Goal: Task Accomplishment & Management: Manage account settings

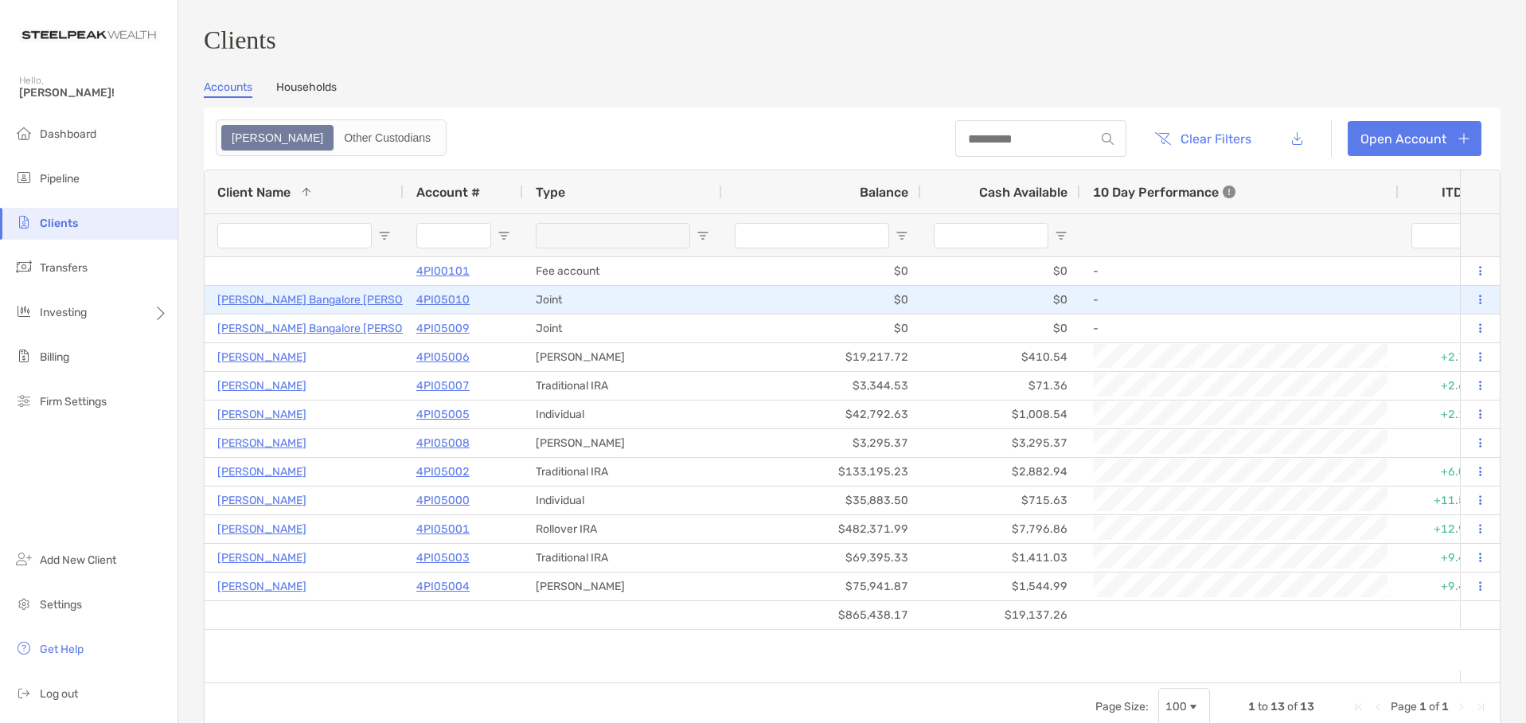
click at [275, 310] on p "[PERSON_NAME] Bangalore [PERSON_NAME]" at bounding box center [334, 300] width 235 height 20
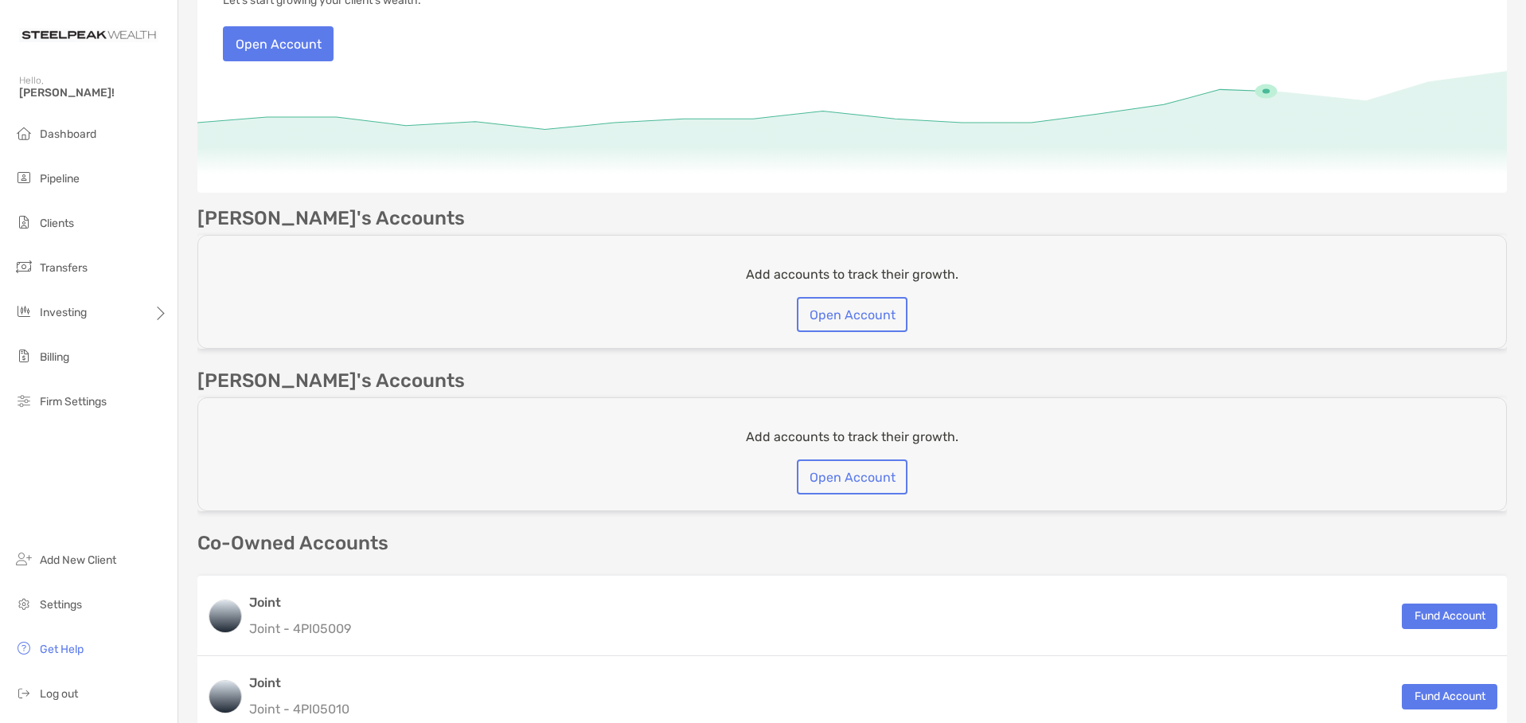
scroll to position [318, 0]
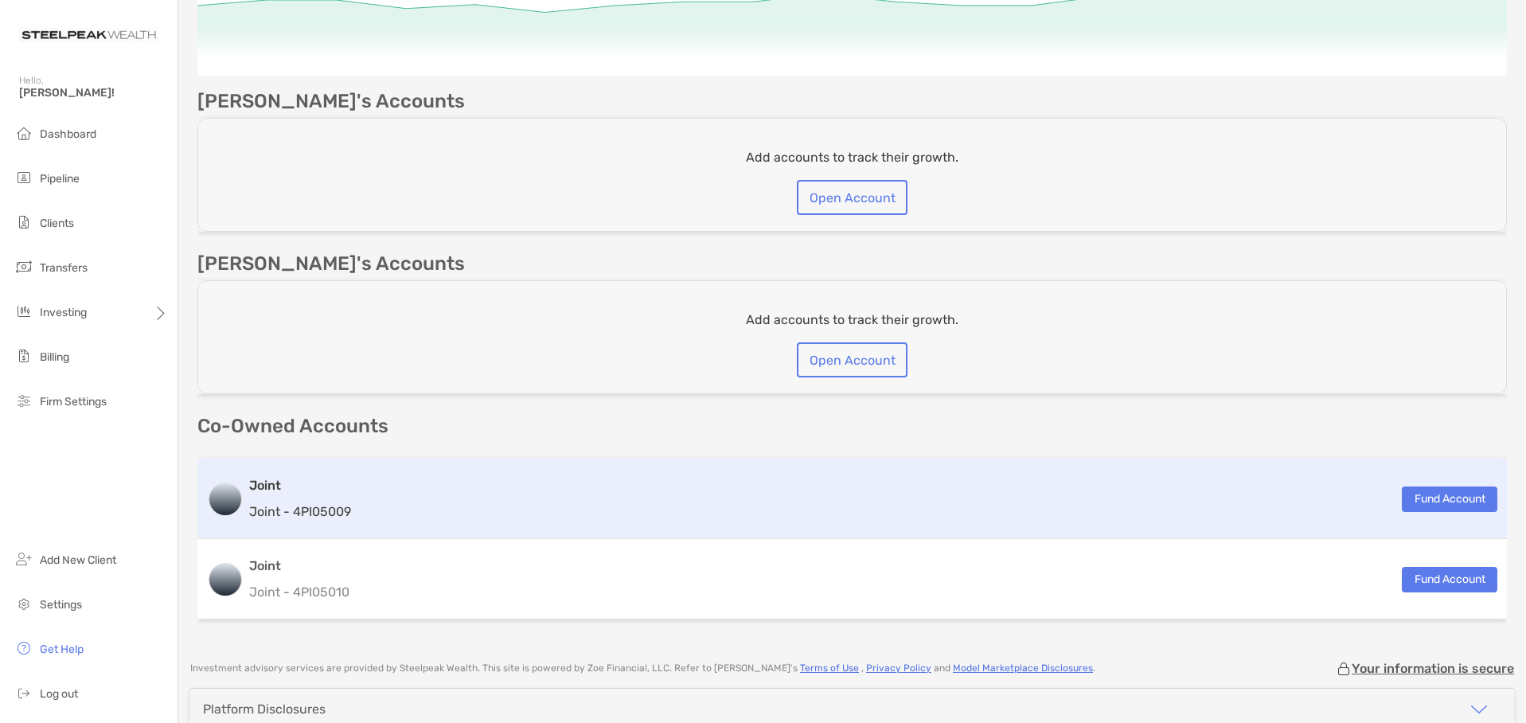
click at [272, 487] on h3 "Joint" at bounding box center [300, 485] width 102 height 19
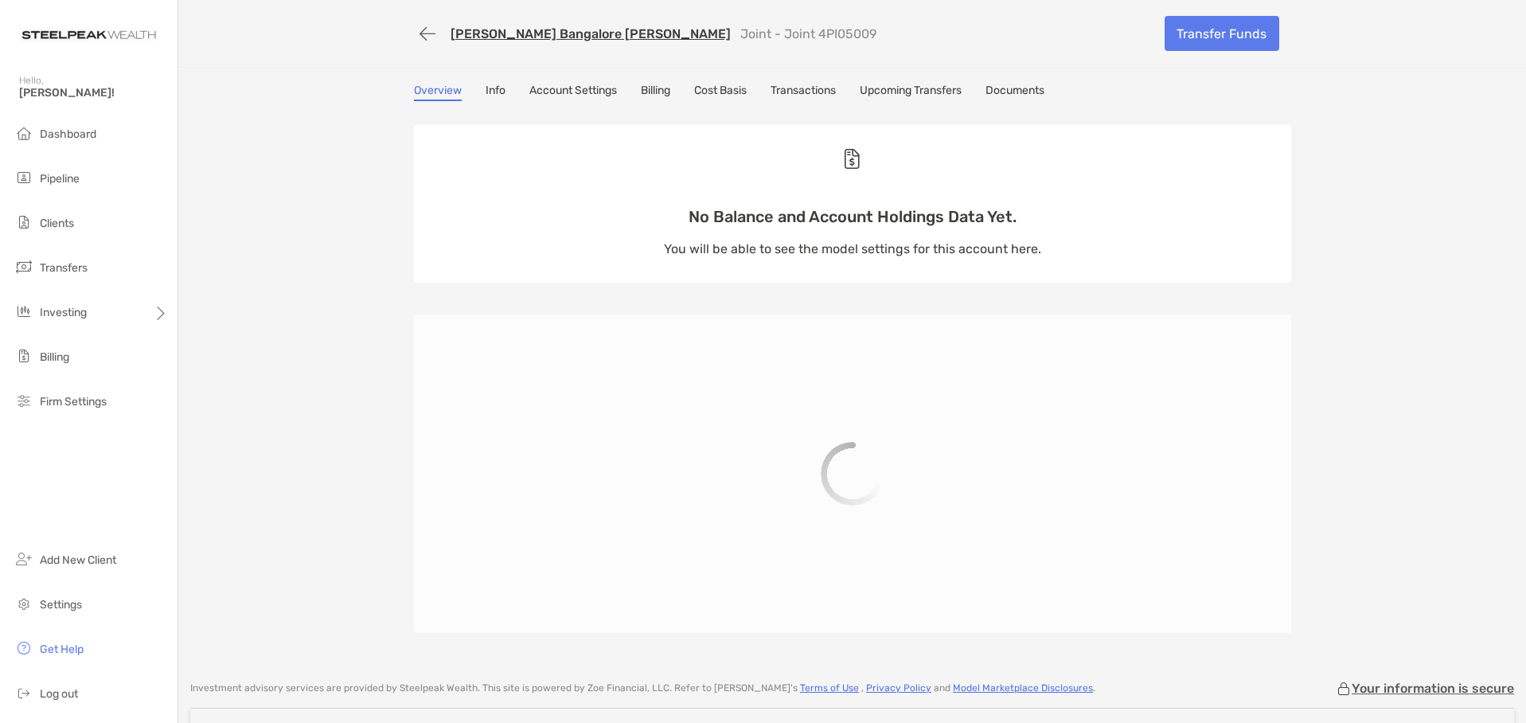
click at [651, 82] on div "[PERSON_NAME] Bangalore [PERSON_NAME] Joint - Joint 4PI05009 Transfer Funds Ove…" at bounding box center [852, 332] width 1348 height 665
click at [653, 93] on link "Billing" at bounding box center [655, 93] width 29 height 18
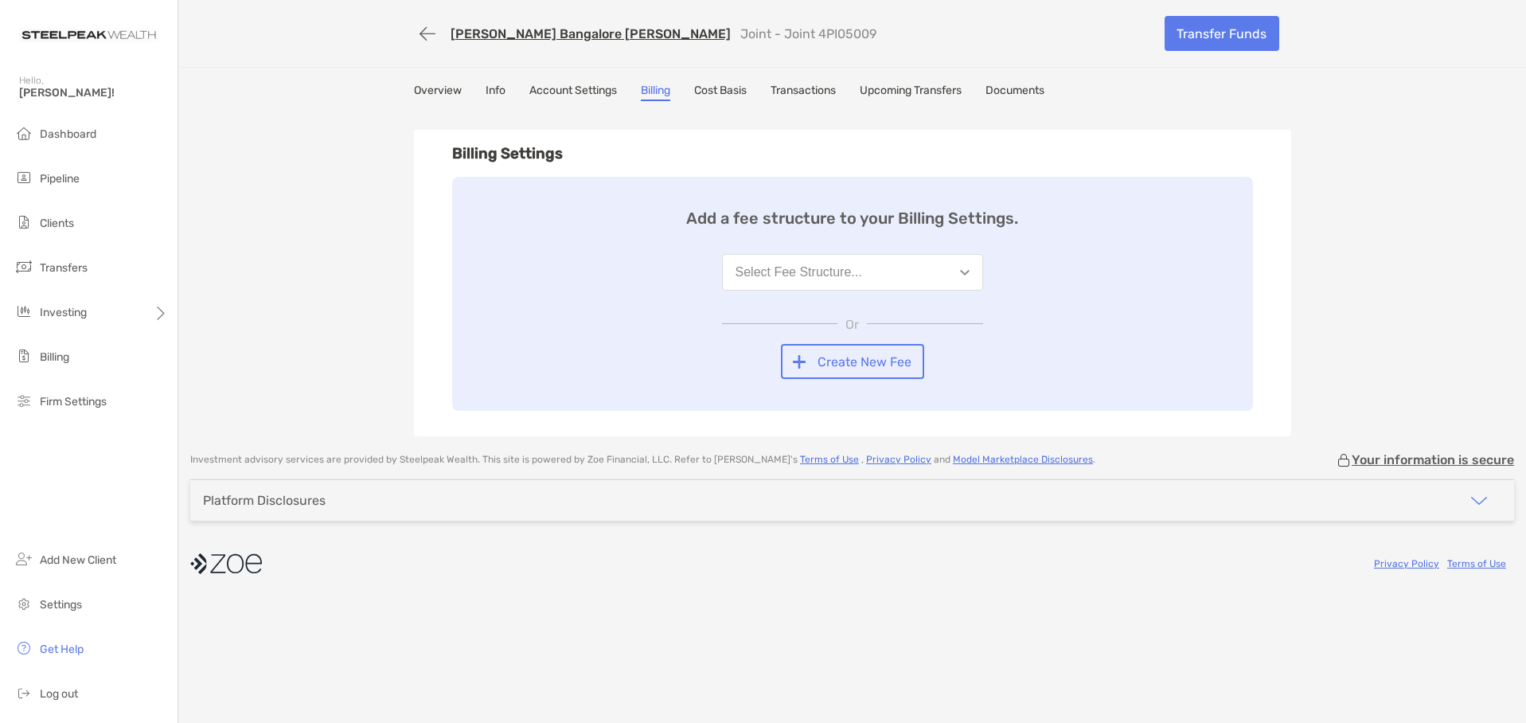
click at [874, 263] on button "Select Fee Structure..." at bounding box center [852, 272] width 261 height 37
click at [771, 313] on div "85bps Standard" at bounding box center [780, 311] width 90 height 14
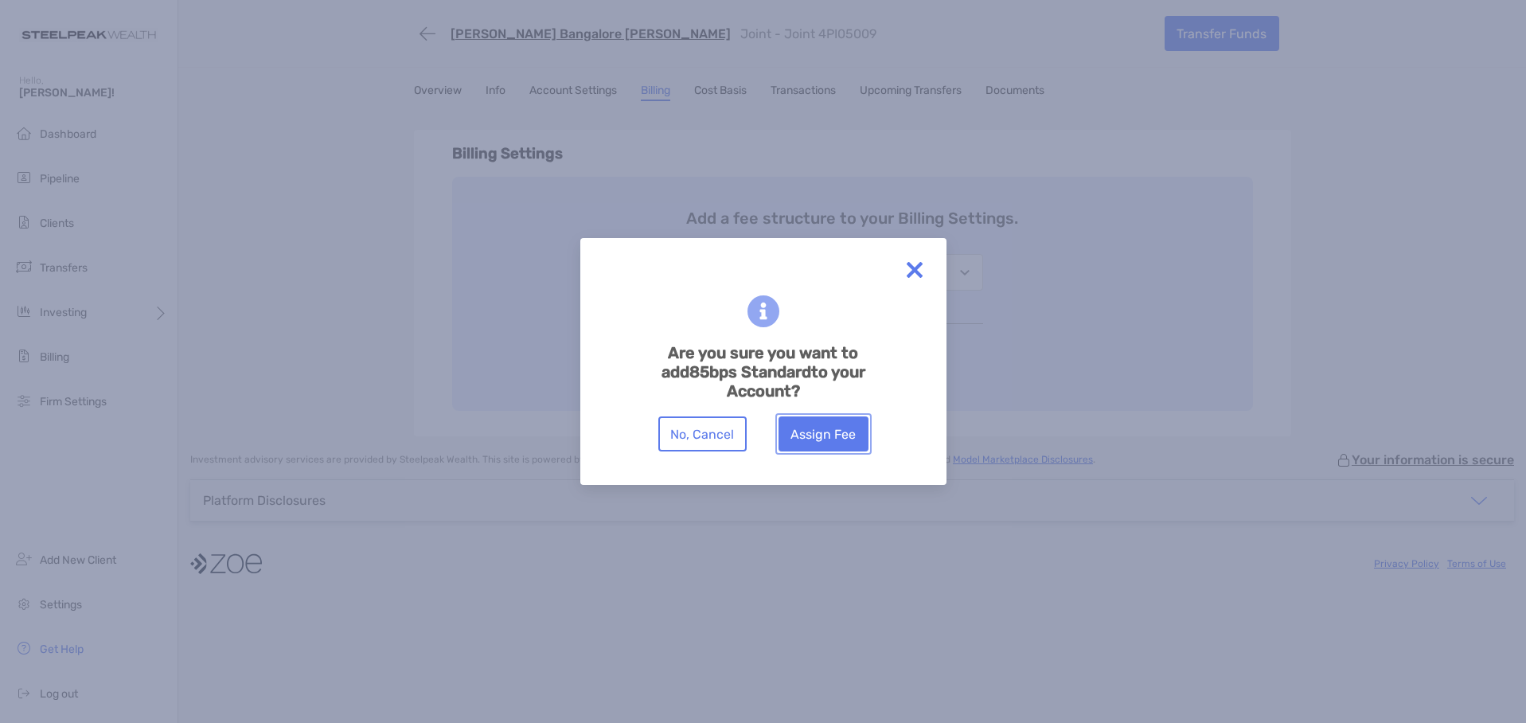
click at [826, 416] on button "Assign Fee" at bounding box center [823, 433] width 90 height 35
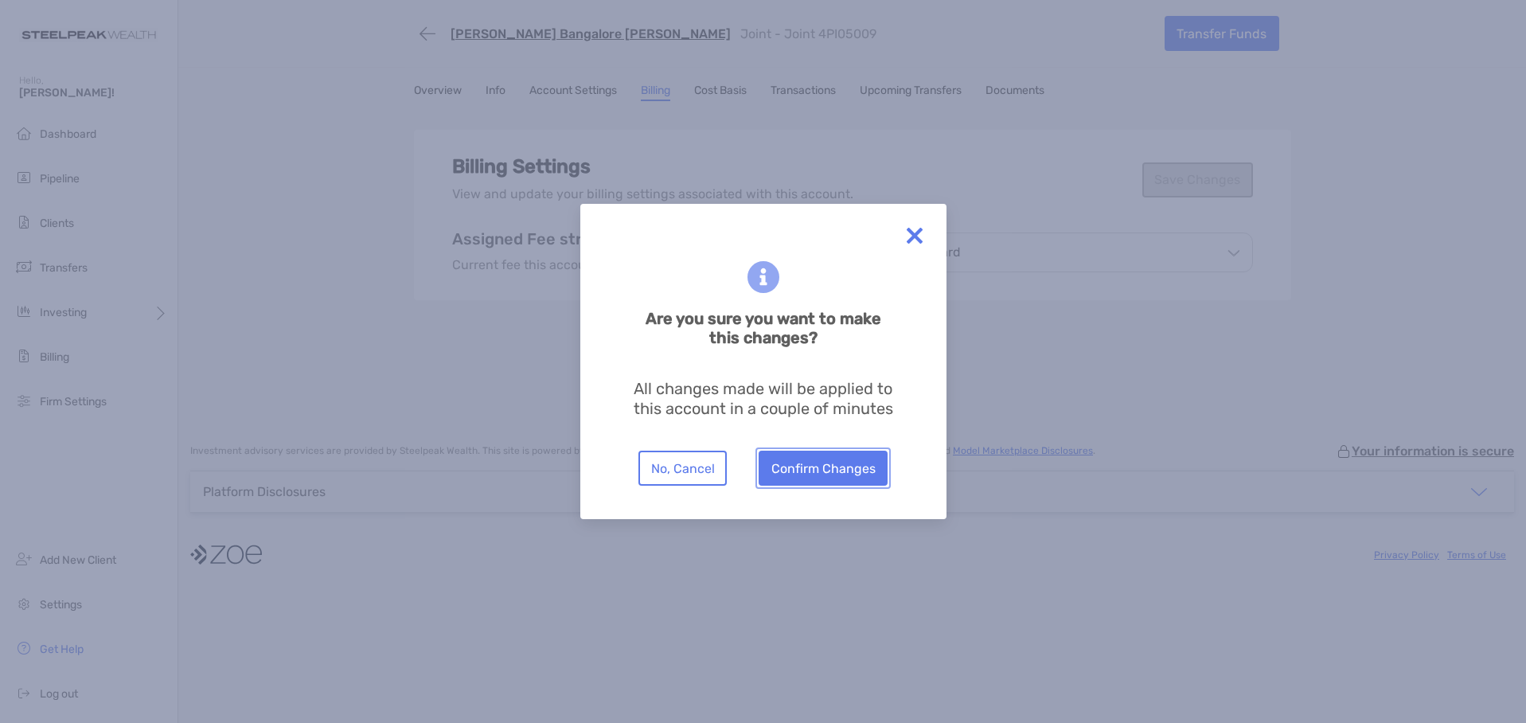
click at [803, 466] on button "Confirm Changes" at bounding box center [823, 468] width 129 height 35
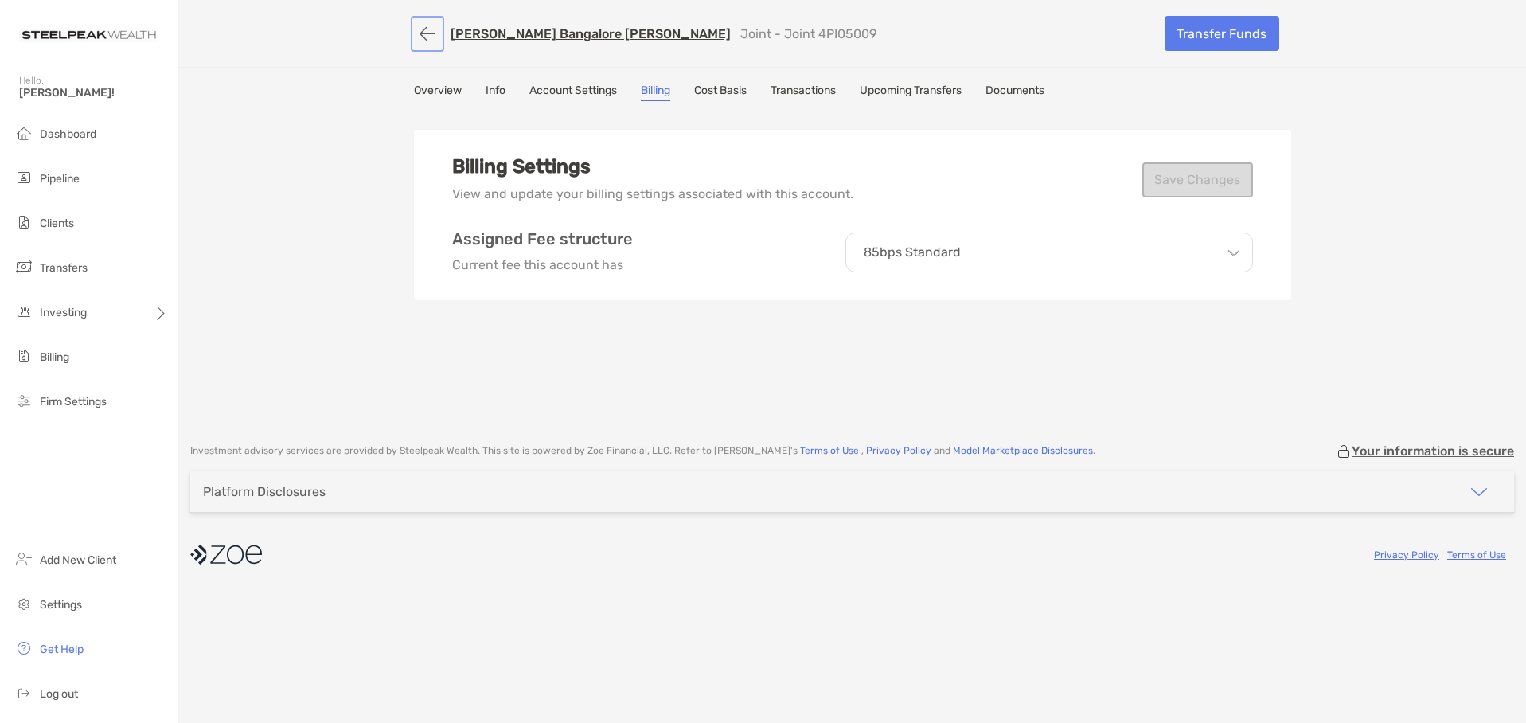
click at [437, 33] on button "button" at bounding box center [427, 33] width 27 height 29
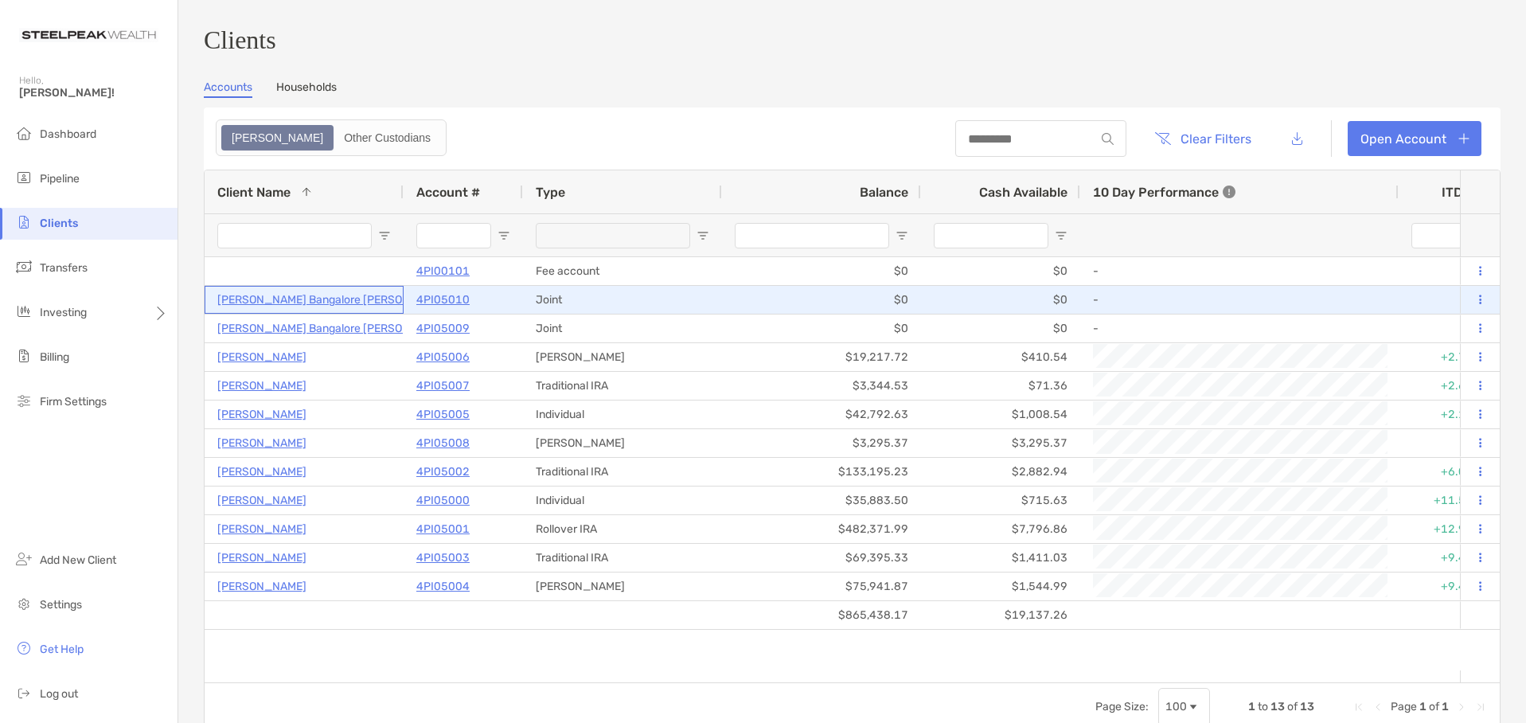
click at [301, 305] on p "[PERSON_NAME] Bangalore [PERSON_NAME]" at bounding box center [334, 300] width 235 height 20
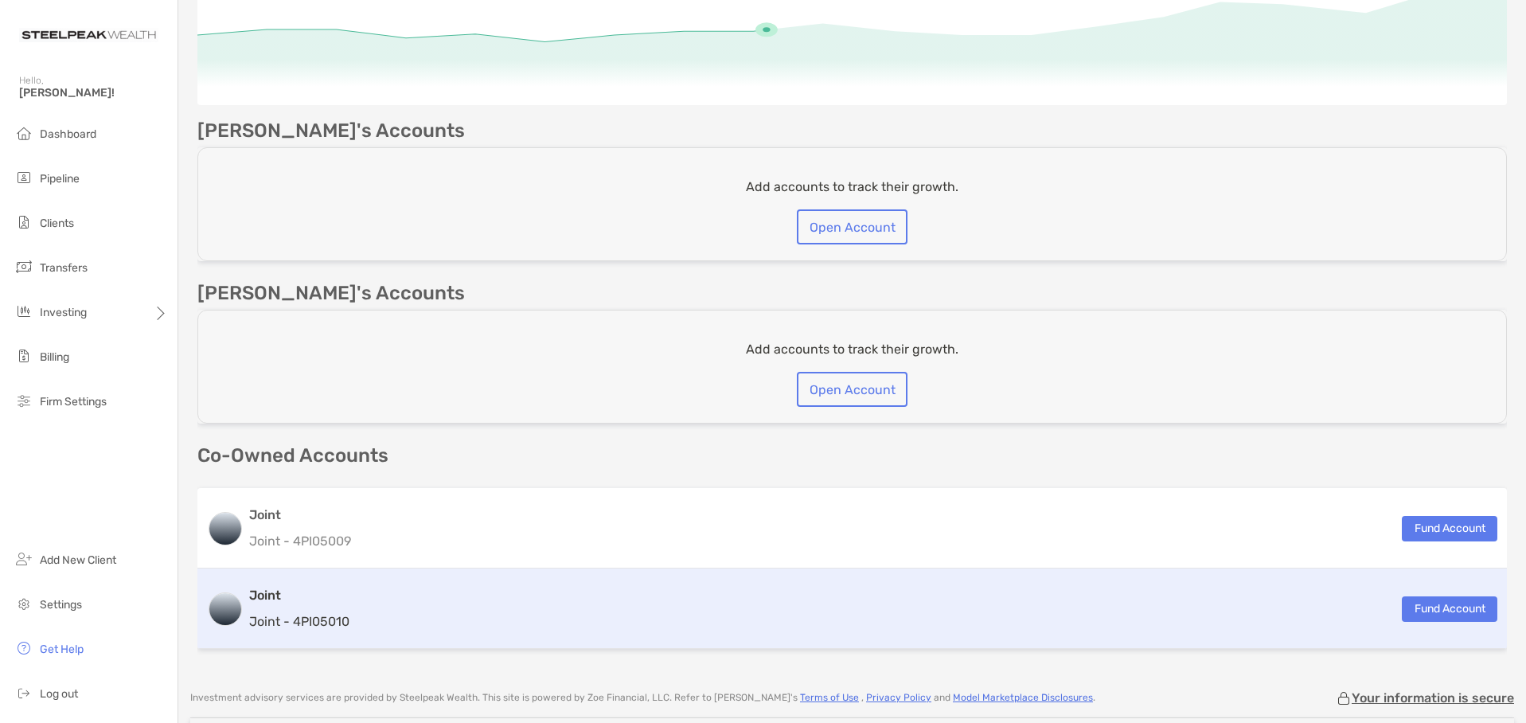
scroll to position [398, 0]
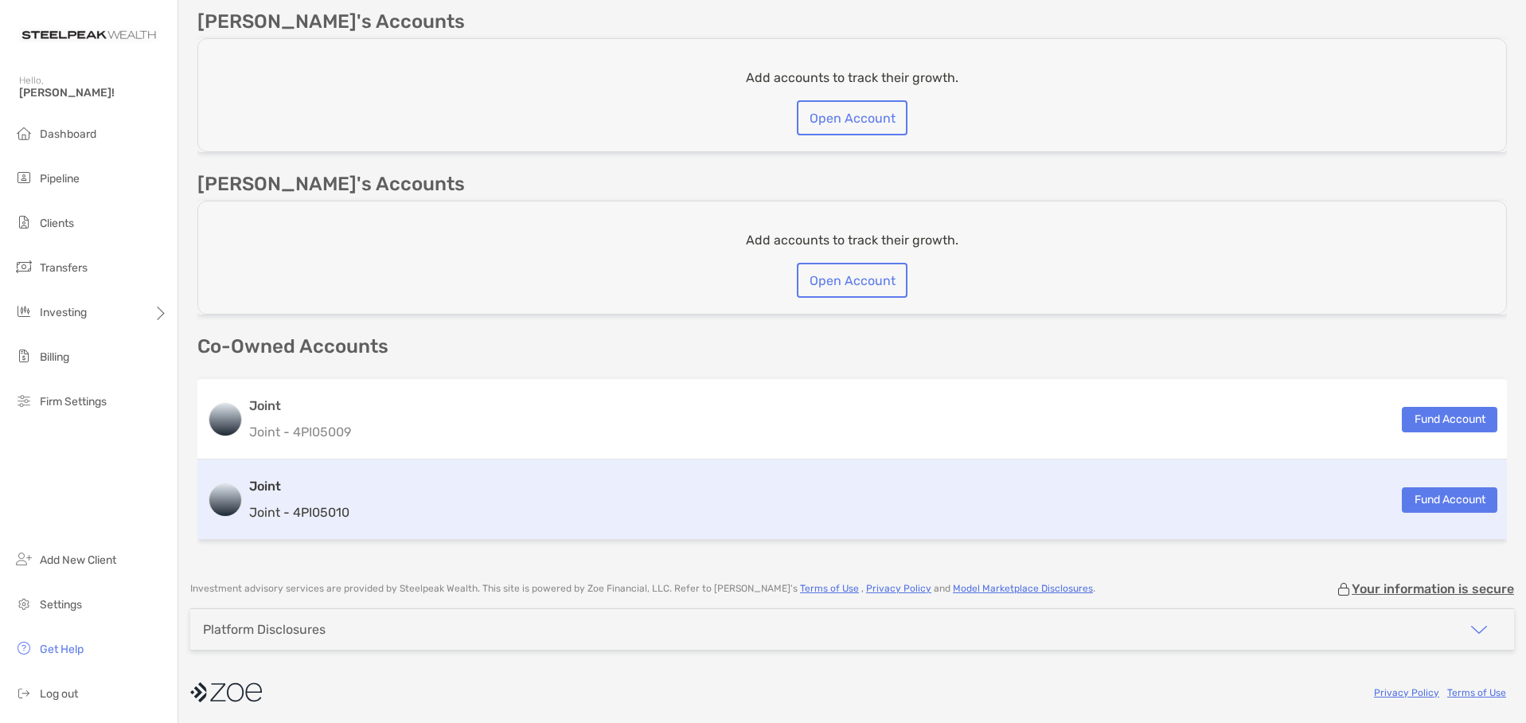
click at [315, 514] on p "Joint - 4PI05010" at bounding box center [299, 512] width 100 height 20
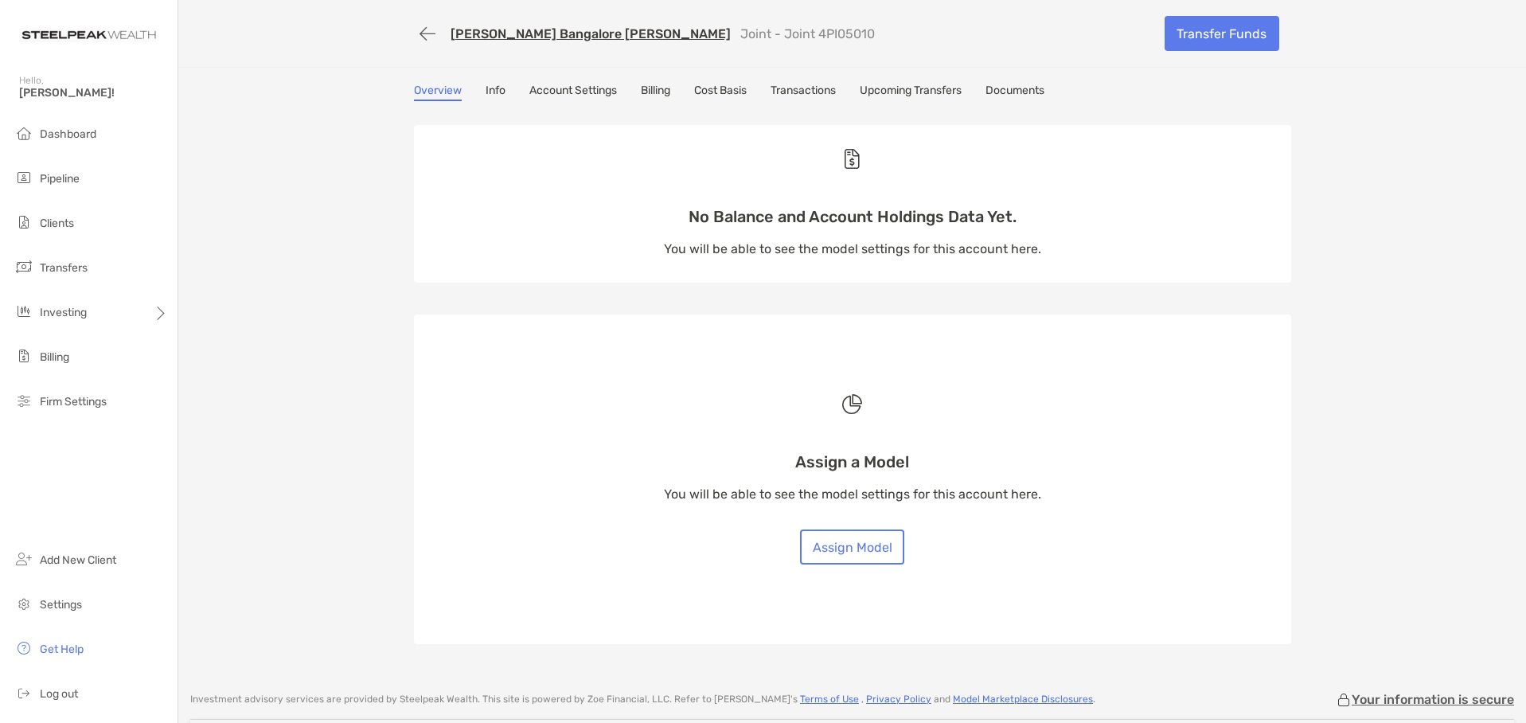
click at [653, 88] on link "Billing" at bounding box center [655, 93] width 29 height 18
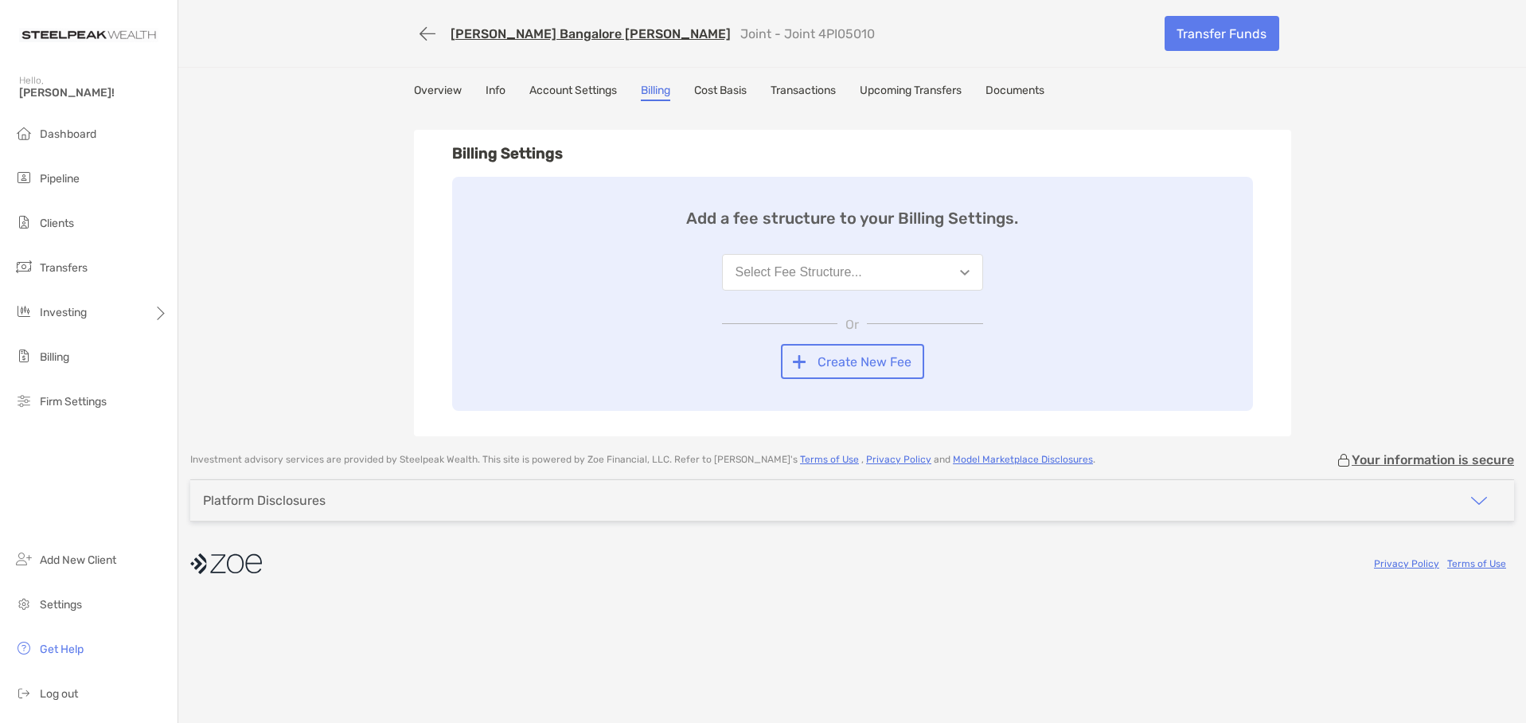
click at [915, 272] on button "Select Fee Structure..." at bounding box center [852, 272] width 261 height 37
click at [796, 312] on div "85bps Standard" at bounding box center [780, 311] width 90 height 14
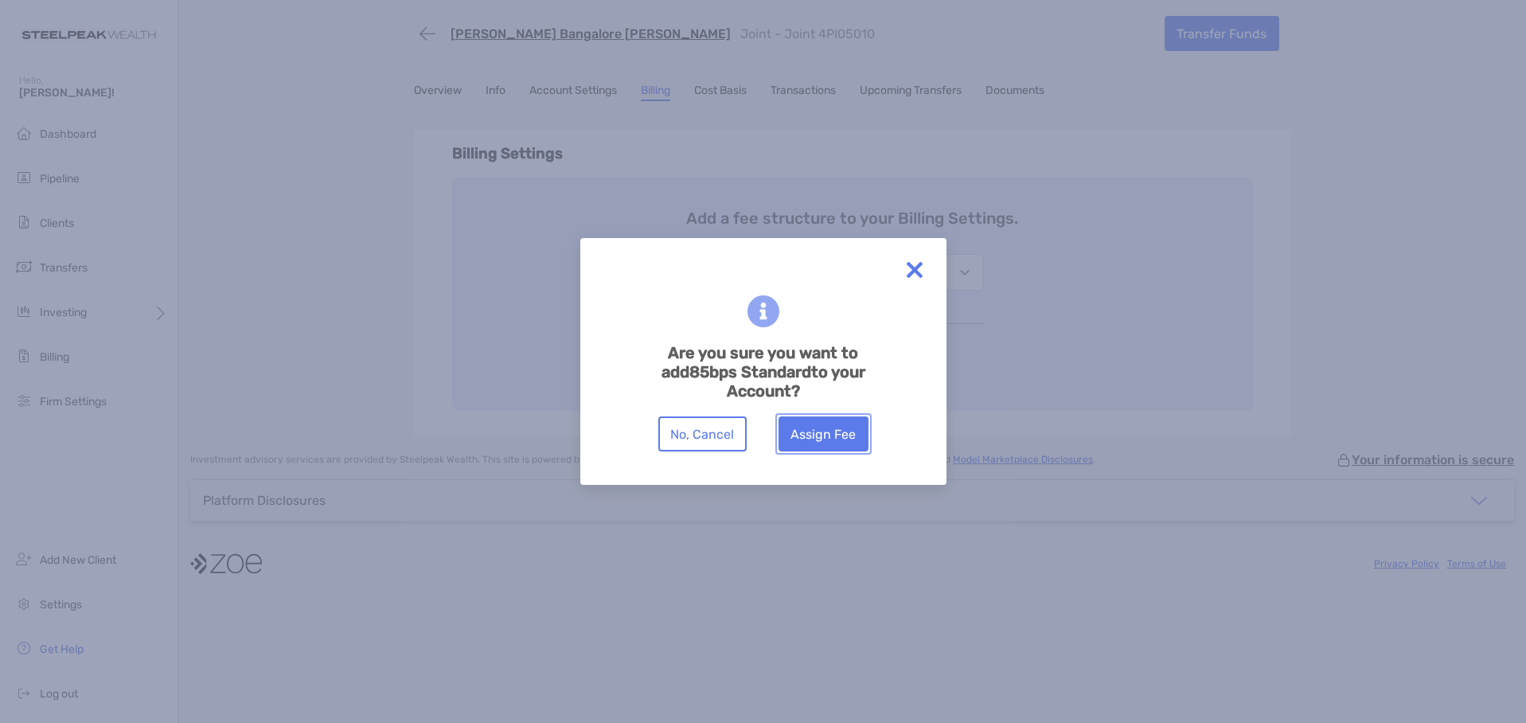
click at [821, 417] on button "Assign Fee" at bounding box center [823, 433] width 90 height 35
click at [834, 426] on button "Assign Fee" at bounding box center [823, 433] width 90 height 35
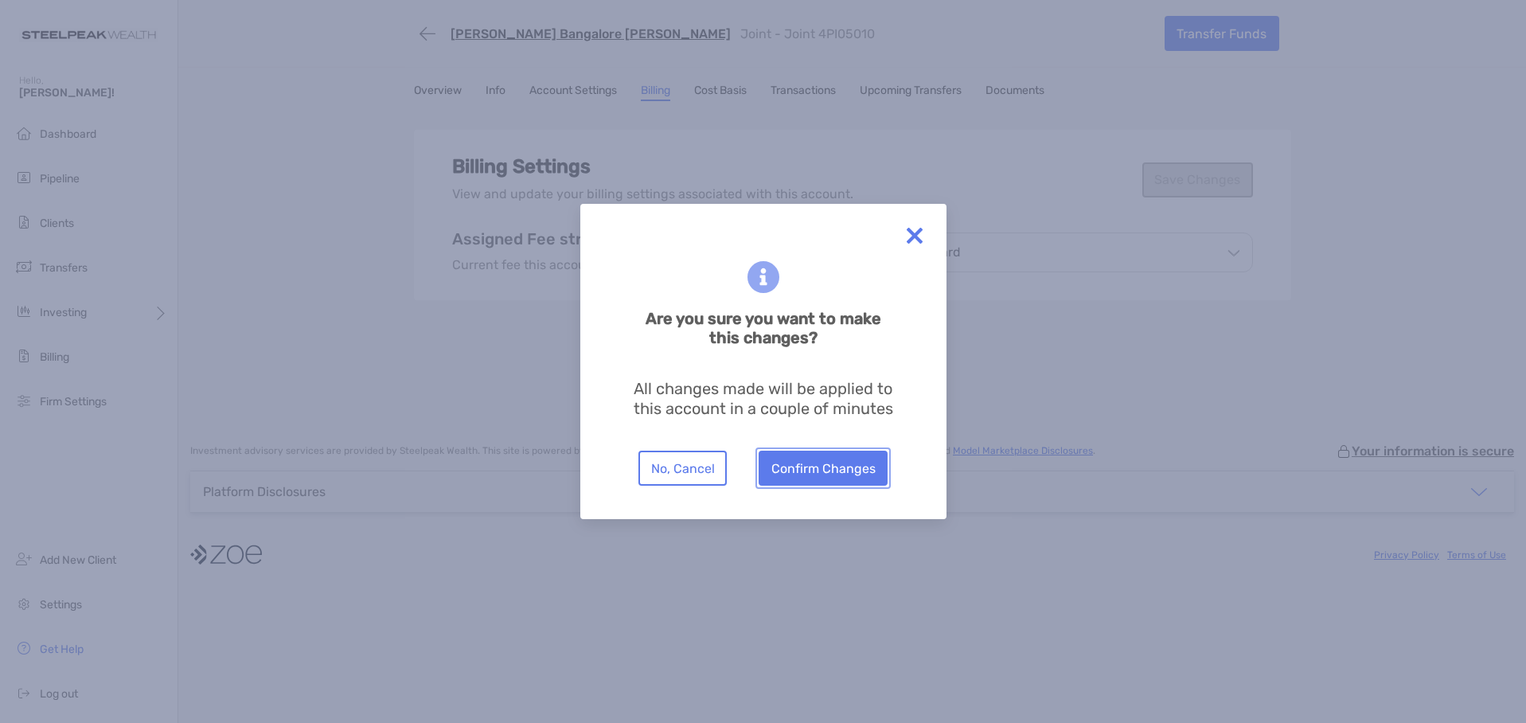
click at [830, 466] on button "Confirm Changes" at bounding box center [823, 468] width 129 height 35
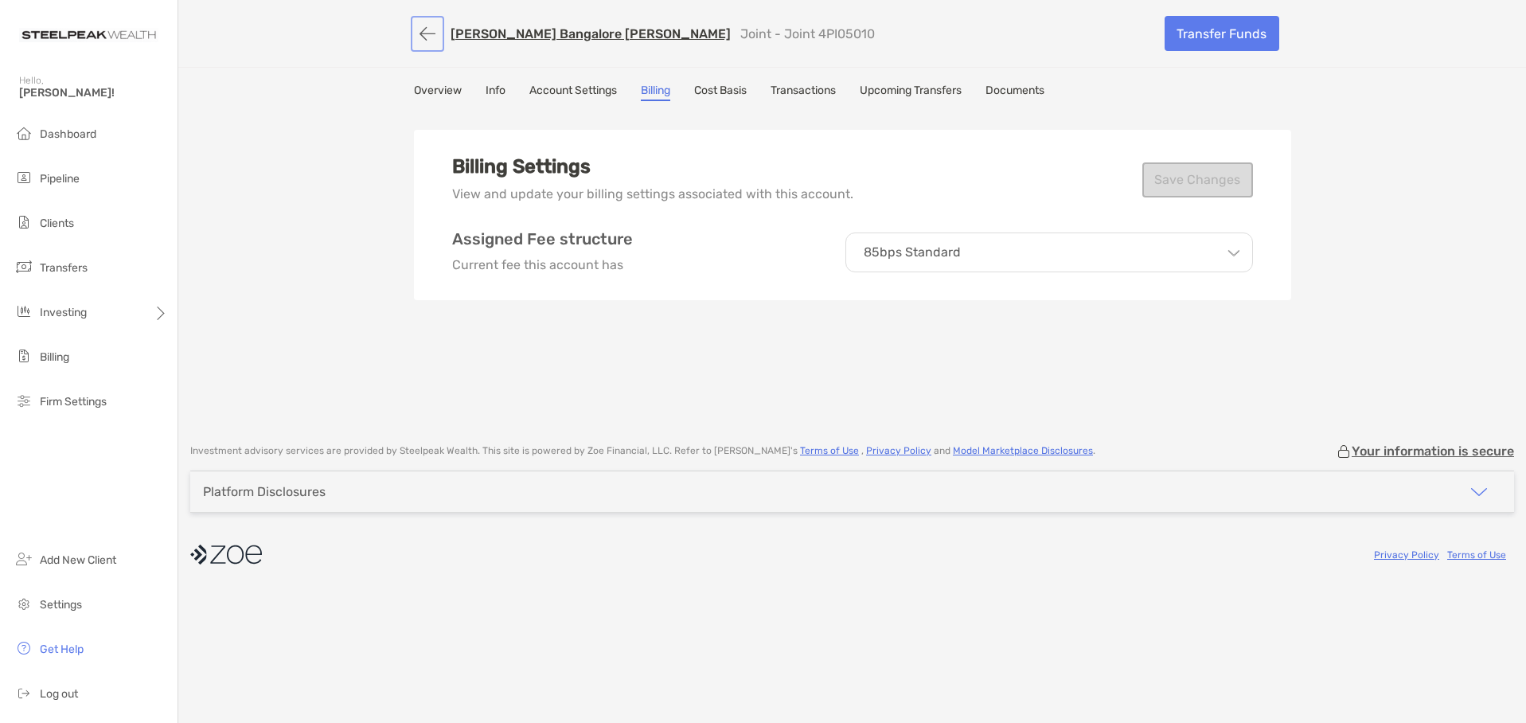
click at [424, 31] on button "button" at bounding box center [427, 33] width 27 height 29
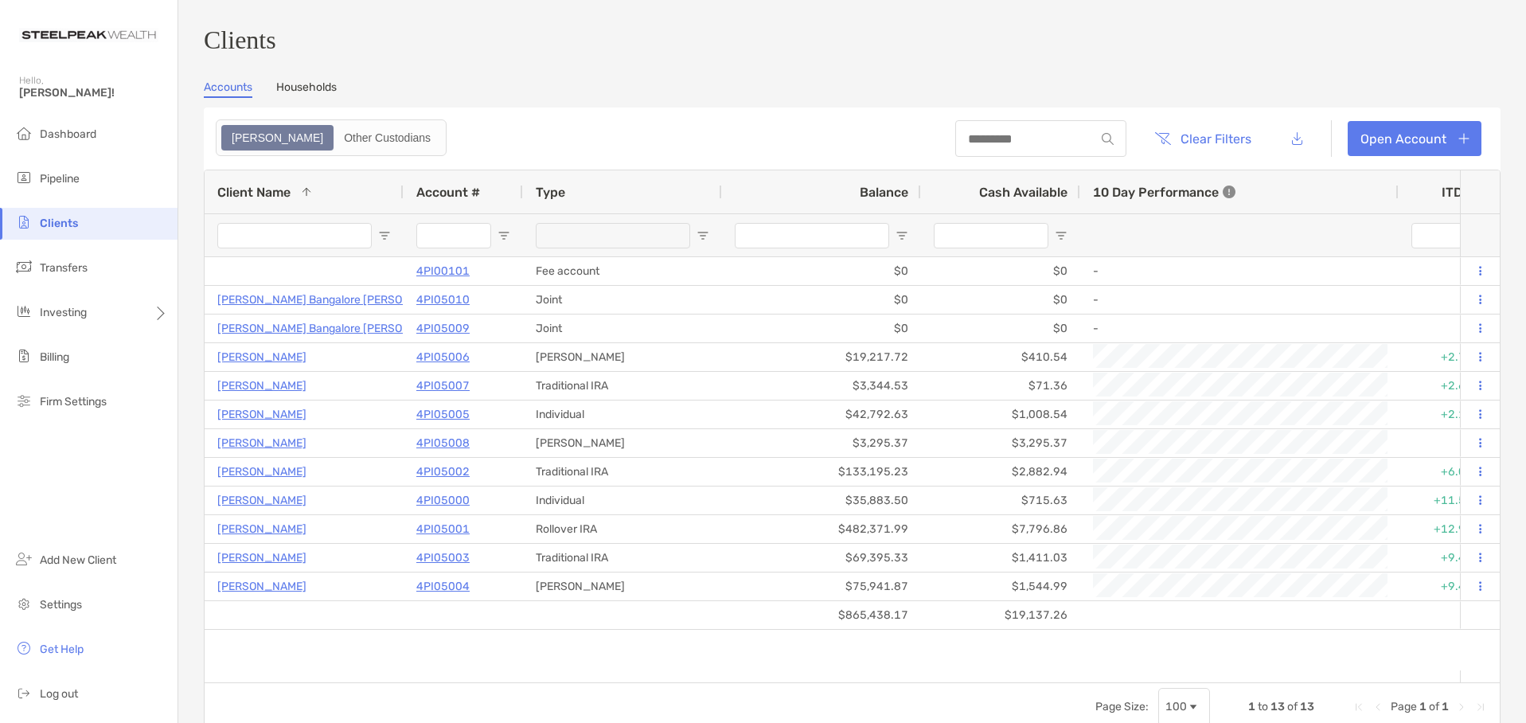
click at [470, 84] on div "Clients Accounts Households Zoe Other Custodians Clear Filters Open Account 1 t…" at bounding box center [852, 377] width 1297 height 705
drag, startPoint x: 205, startPoint y: 49, endPoint x: 321, endPoint y: 49, distance: 116.2
click at [321, 49] on h3 "Clients" at bounding box center [852, 39] width 1297 height 29
drag, startPoint x: 299, startPoint y: 49, endPoint x: 202, endPoint y: 52, distance: 97.2
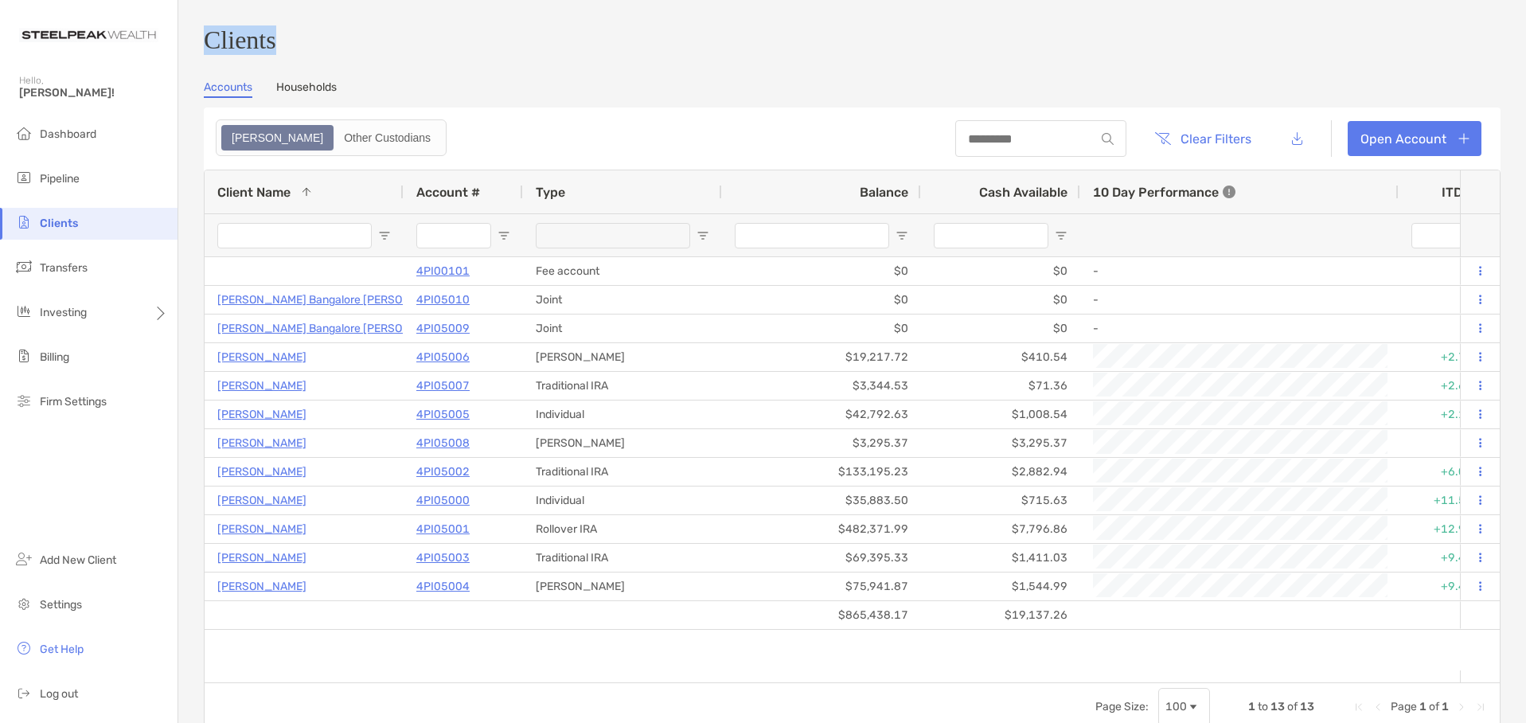
click at [202, 52] on div "Clients Accounts Households Zoe Other Custodians Clear Filters Open Account 1 t…" at bounding box center [852, 361] width 1348 height 723
drag, startPoint x: 202, startPoint y: 49, endPoint x: 294, endPoint y: 45, distance: 91.6
click at [294, 45] on div "Clients Accounts Households Zoe Other Custodians Clear Filters Open Account 1 t…" at bounding box center [852, 361] width 1348 height 723
click at [294, 45] on h3 "Clients" at bounding box center [852, 39] width 1297 height 29
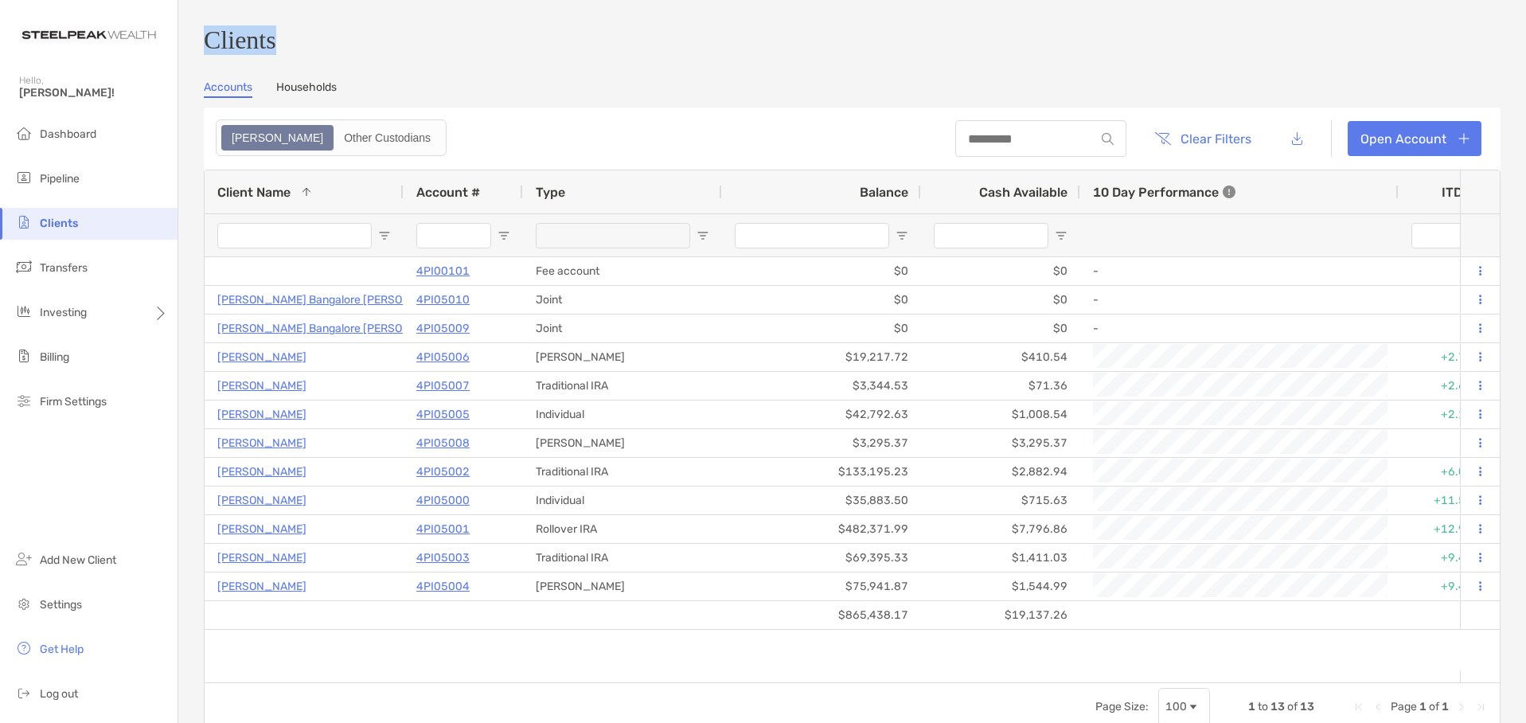
drag, startPoint x: 293, startPoint y: 49, endPoint x: 194, endPoint y: 53, distance: 98.8
click at [194, 53] on div "Clients Accounts Households Zoe Other Custodians Clear Filters Open Account 1 t…" at bounding box center [852, 361] width 1348 height 723
click at [200, 53] on div "Clients Accounts Households Zoe Other Custodians Clear Filters Open Account 1 t…" at bounding box center [852, 361] width 1348 height 723
click at [576, 32] on h3 "Clients" at bounding box center [852, 39] width 1297 height 29
drag, startPoint x: 209, startPoint y: 51, endPoint x: 290, endPoint y: 40, distance: 82.0
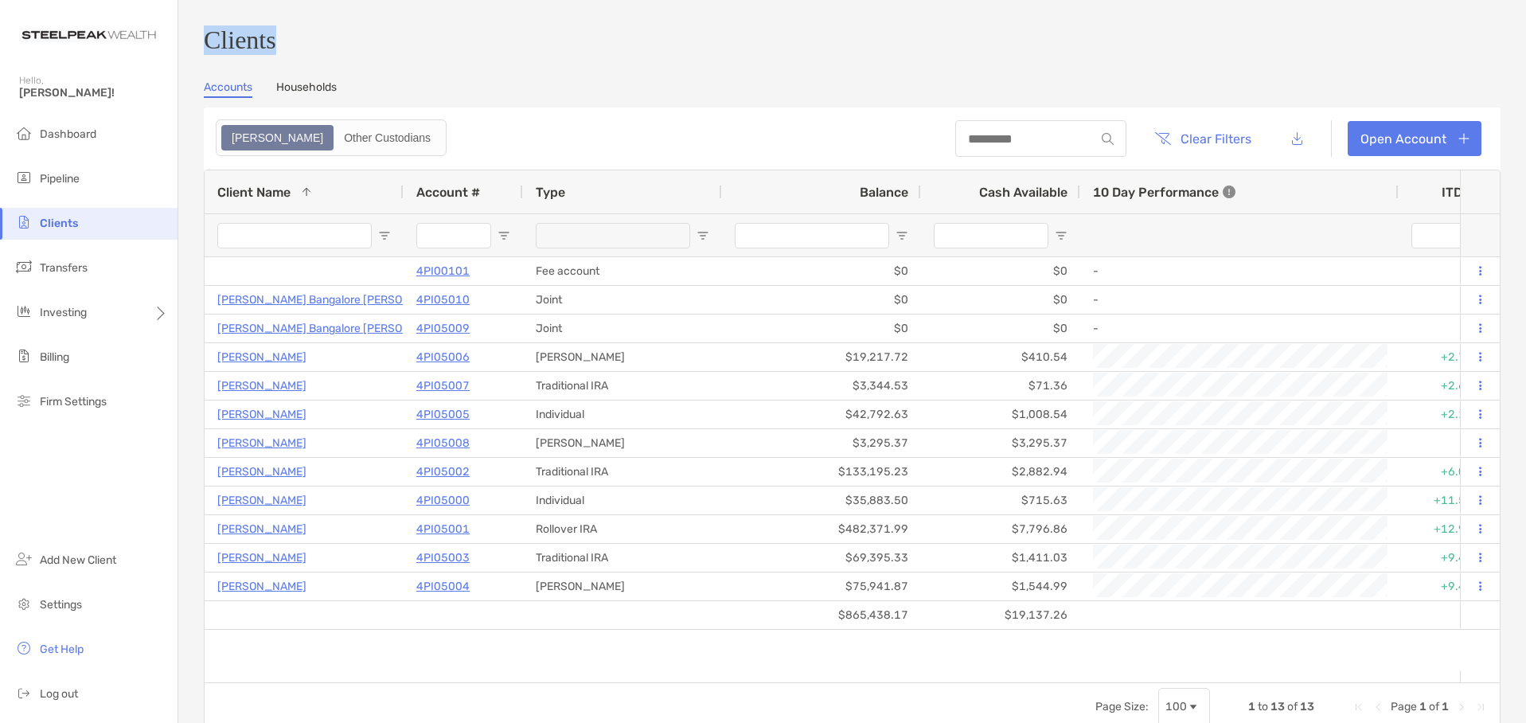
click at [290, 40] on h3 "Clients" at bounding box center [852, 39] width 1297 height 29
drag, startPoint x: 293, startPoint y: 45, endPoint x: 202, endPoint y: 47, distance: 90.8
click at [202, 47] on div "Clients Accounts Households Zoe Other Custodians Clear Filters Open Account 1 t…" at bounding box center [852, 361] width 1348 height 723
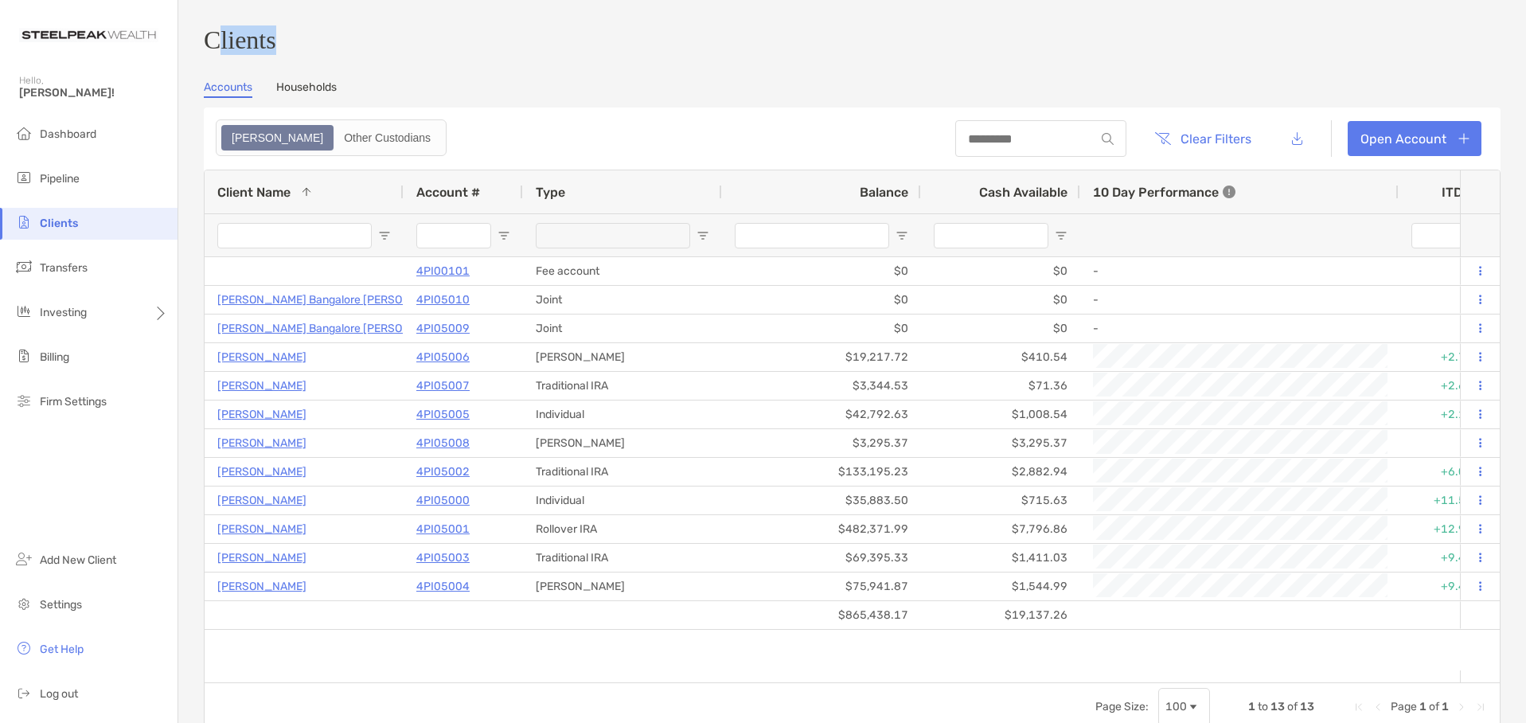
drag, startPoint x: 216, startPoint y: 47, endPoint x: 295, endPoint y: 47, distance: 78.8
click at [295, 47] on h3 "Clients" at bounding box center [852, 39] width 1297 height 29
drag, startPoint x: 209, startPoint y: 48, endPoint x: 291, endPoint y: 48, distance: 81.2
click at [291, 48] on h3 "Clients" at bounding box center [852, 39] width 1297 height 29
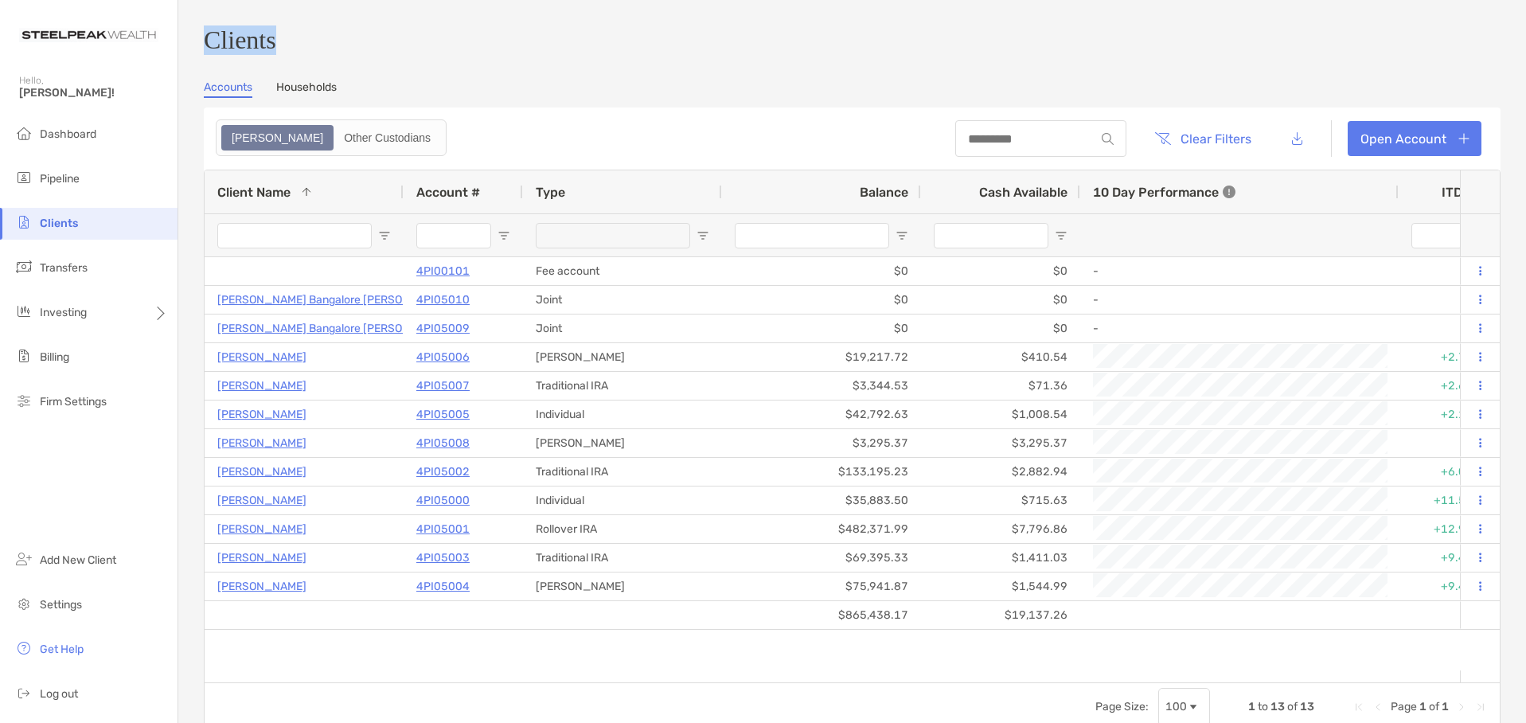
click at [291, 48] on h3 "Clients" at bounding box center [852, 39] width 1297 height 29
drag, startPoint x: 297, startPoint y: 48, endPoint x: 208, endPoint y: 45, distance: 89.2
click at [208, 45] on h3 "Clients" at bounding box center [852, 39] width 1297 height 29
drag, startPoint x: 208, startPoint y: 45, endPoint x: 209, endPoint y: 53, distance: 8.1
click at [208, 46] on h3 "Clients" at bounding box center [852, 39] width 1297 height 29
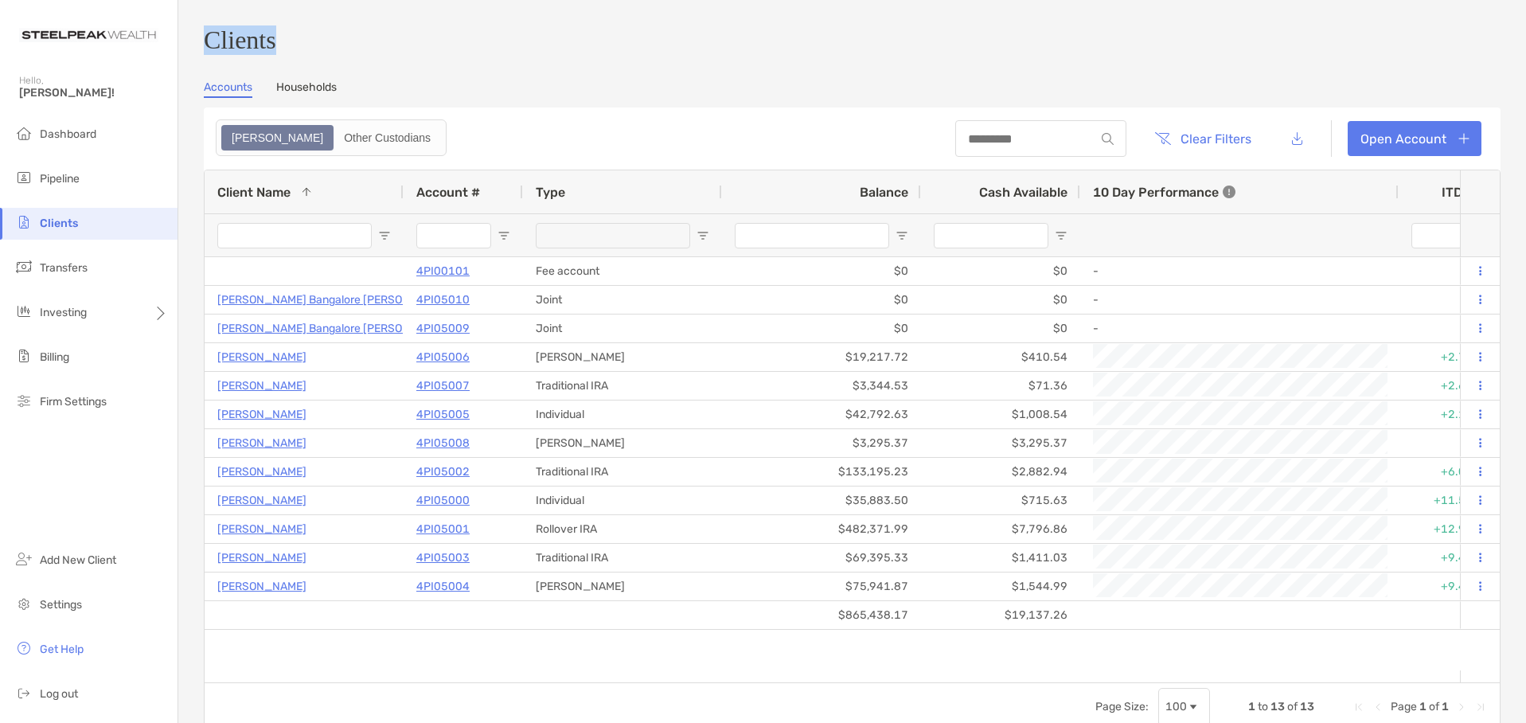
click at [210, 55] on h3 "Clients" at bounding box center [852, 39] width 1297 height 29
drag, startPoint x: 205, startPoint y: 49, endPoint x: 298, endPoint y: 49, distance: 92.3
click at [298, 49] on h3 "Clients" at bounding box center [852, 39] width 1297 height 29
drag, startPoint x: 208, startPoint y: 49, endPoint x: 292, endPoint y: 52, distance: 84.4
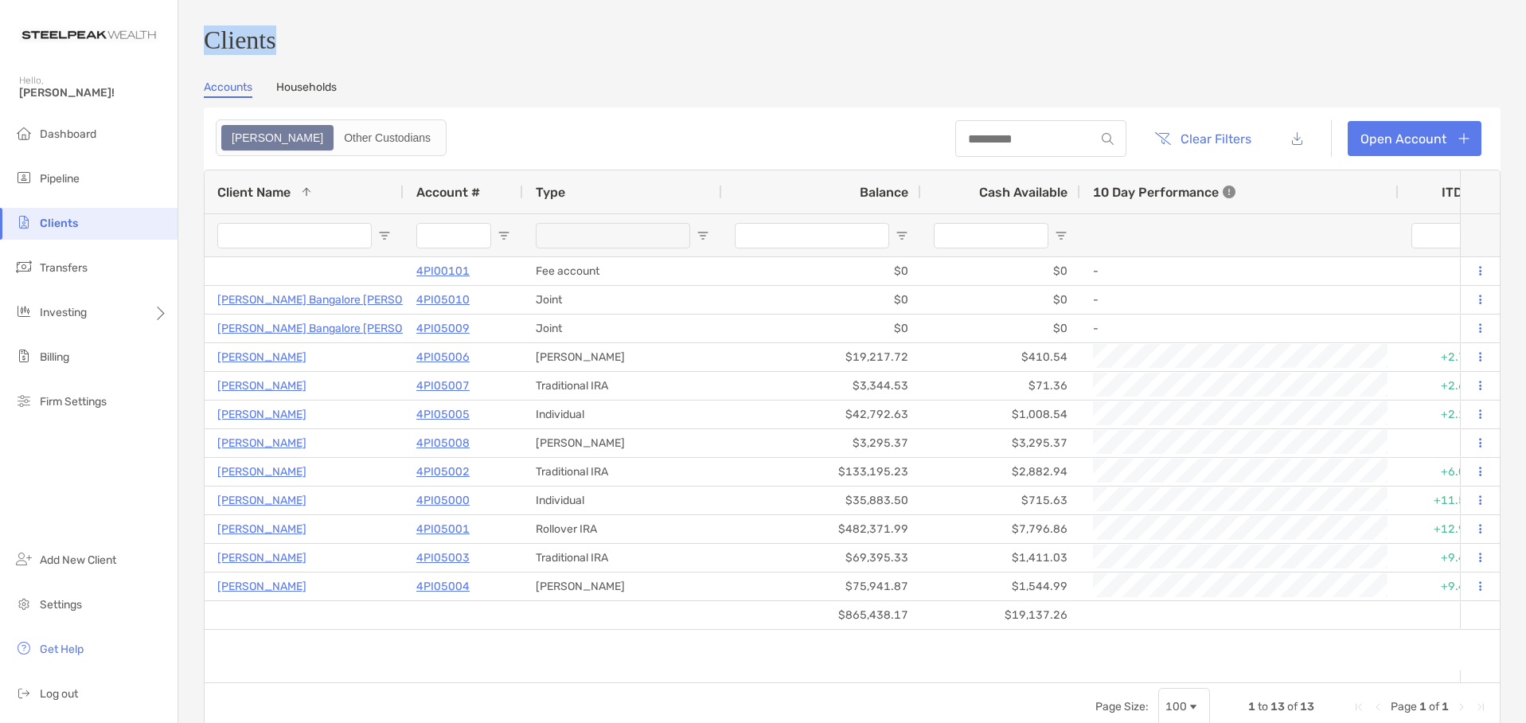
click at [292, 52] on h3 "Clients" at bounding box center [852, 39] width 1297 height 29
click at [309, 37] on h3 "Clients" at bounding box center [852, 39] width 1297 height 29
drag, startPoint x: 207, startPoint y: 48, endPoint x: 294, endPoint y: 39, distance: 87.2
click at [294, 39] on h3 "Clients" at bounding box center [852, 39] width 1297 height 29
click at [255, 52] on h3 "Clients" at bounding box center [852, 39] width 1297 height 29
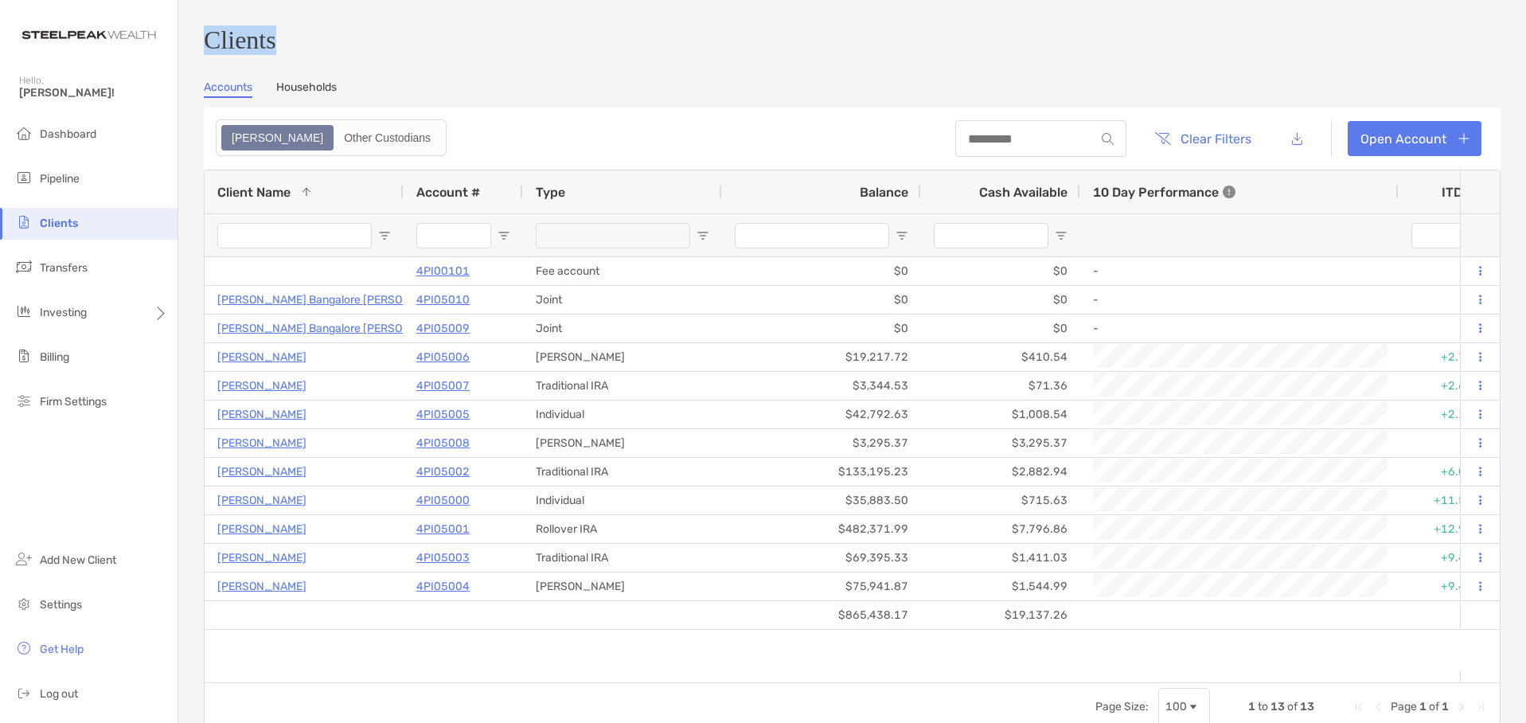
drag, startPoint x: 208, startPoint y: 45, endPoint x: 297, endPoint y: 46, distance: 89.2
click at [297, 46] on h3 "Clients" at bounding box center [852, 39] width 1297 height 29
